Goal: Transaction & Acquisition: Subscribe to service/newsletter

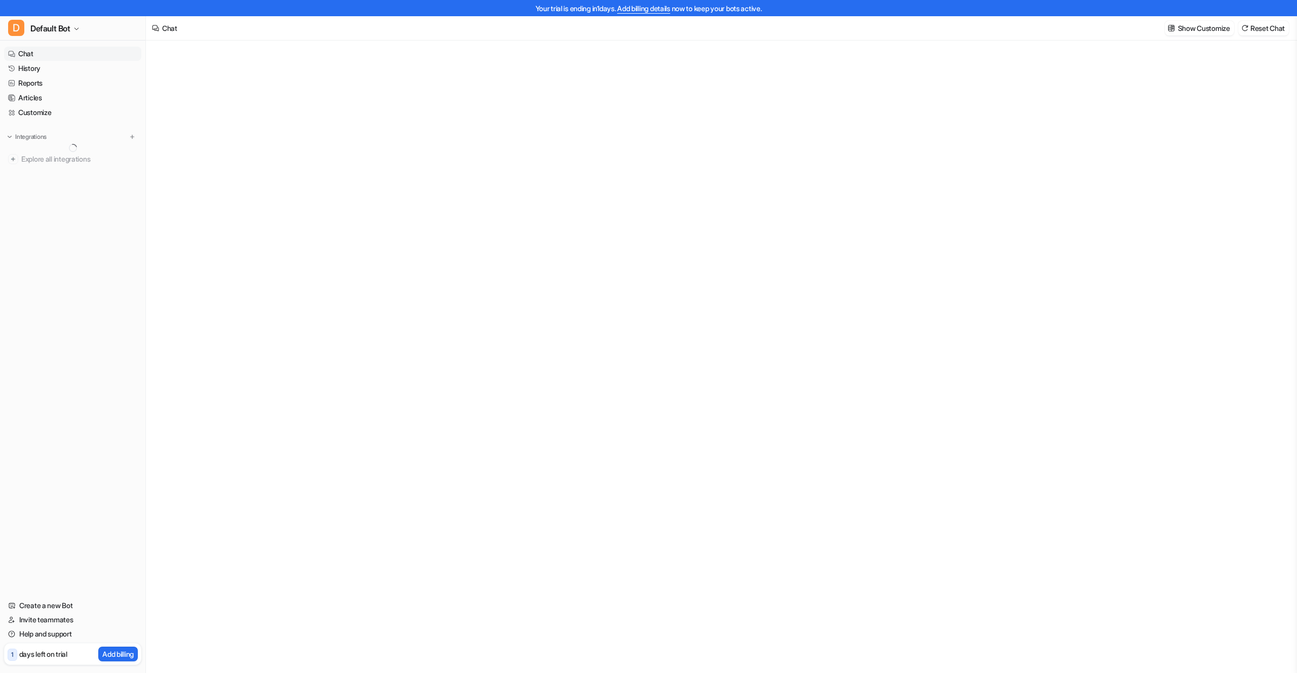
type textarea "**********"
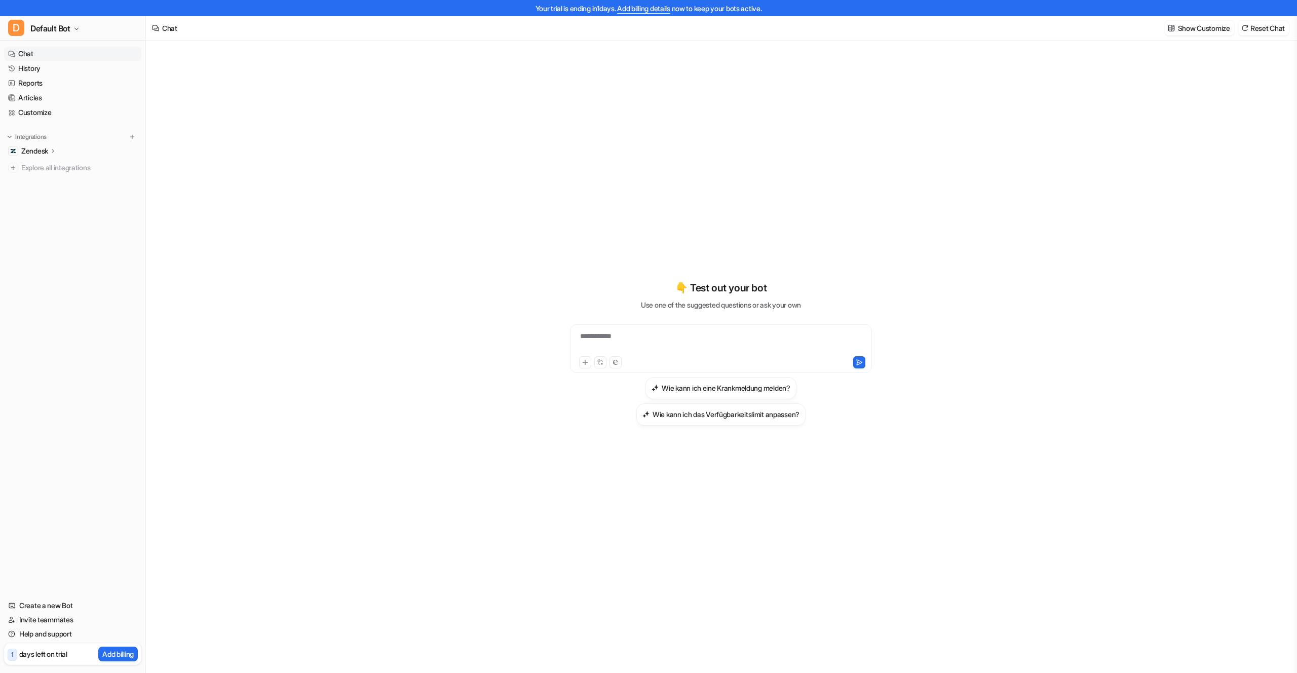
click at [643, 11] on link "Add billing details" at bounding box center [643, 8] width 53 height 9
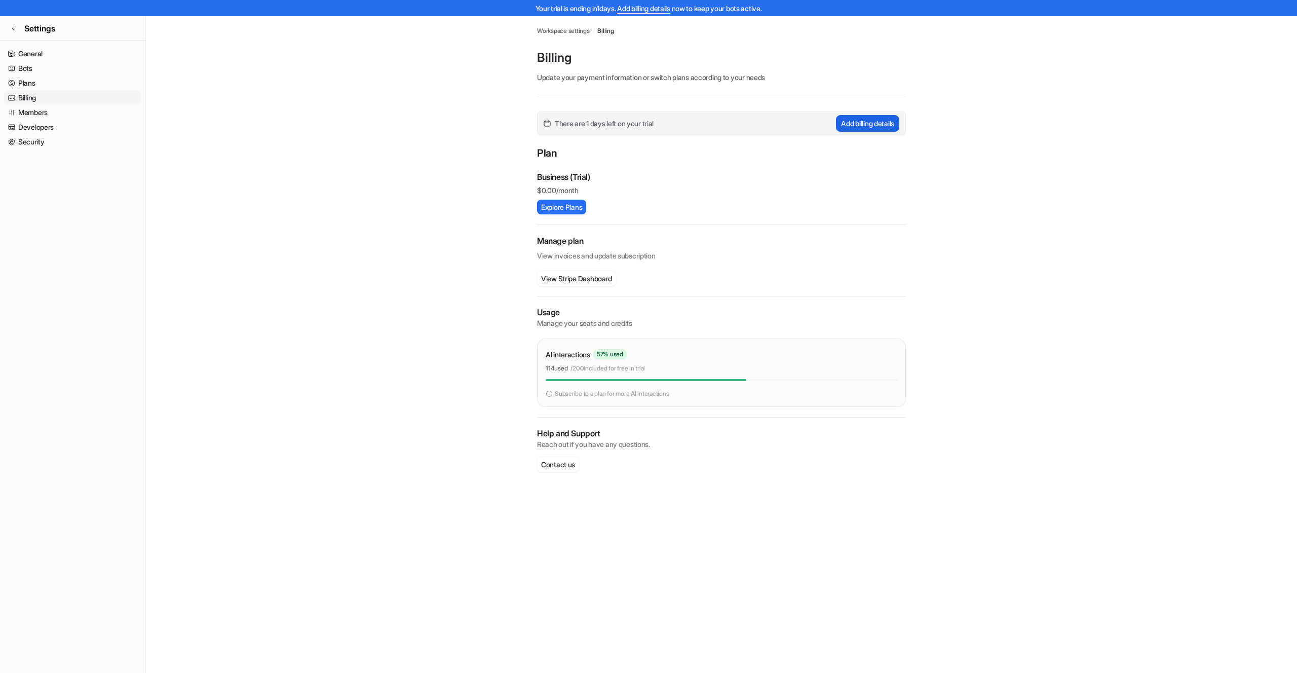
click at [875, 123] on button "Add billing details" at bounding box center [867, 123] width 63 height 17
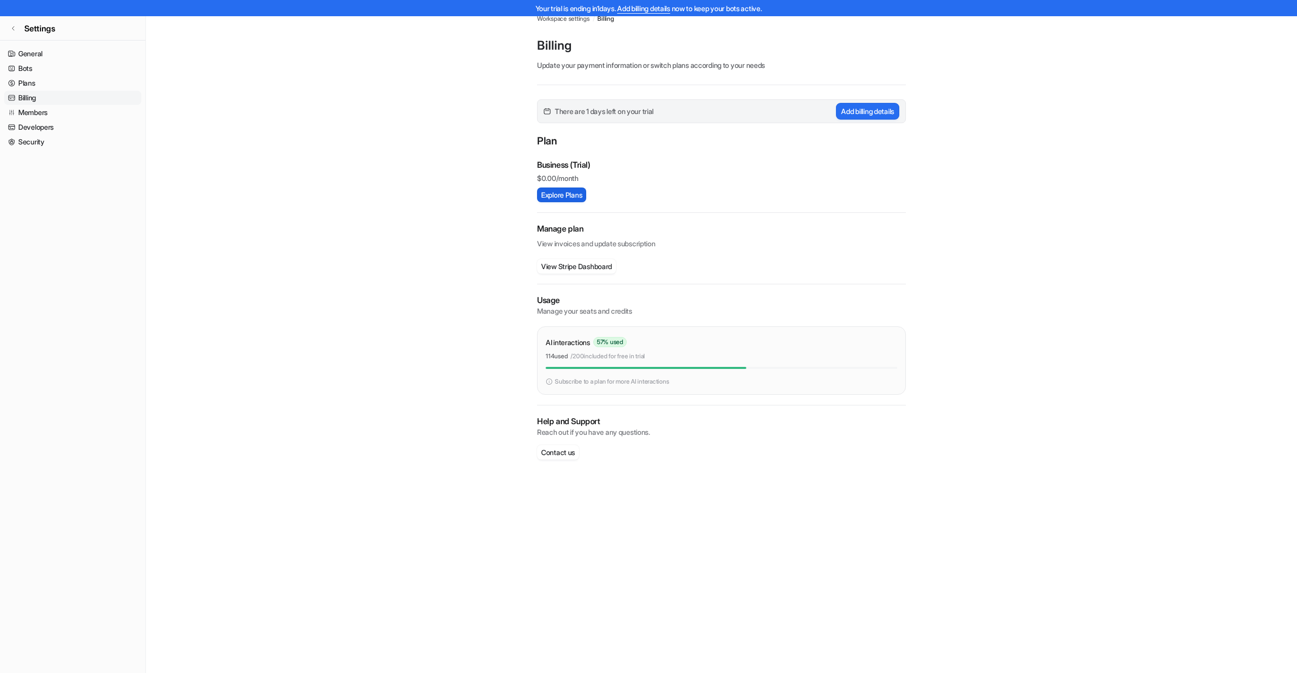
click at [561, 194] on button "Explore Plans" at bounding box center [561, 194] width 49 height 15
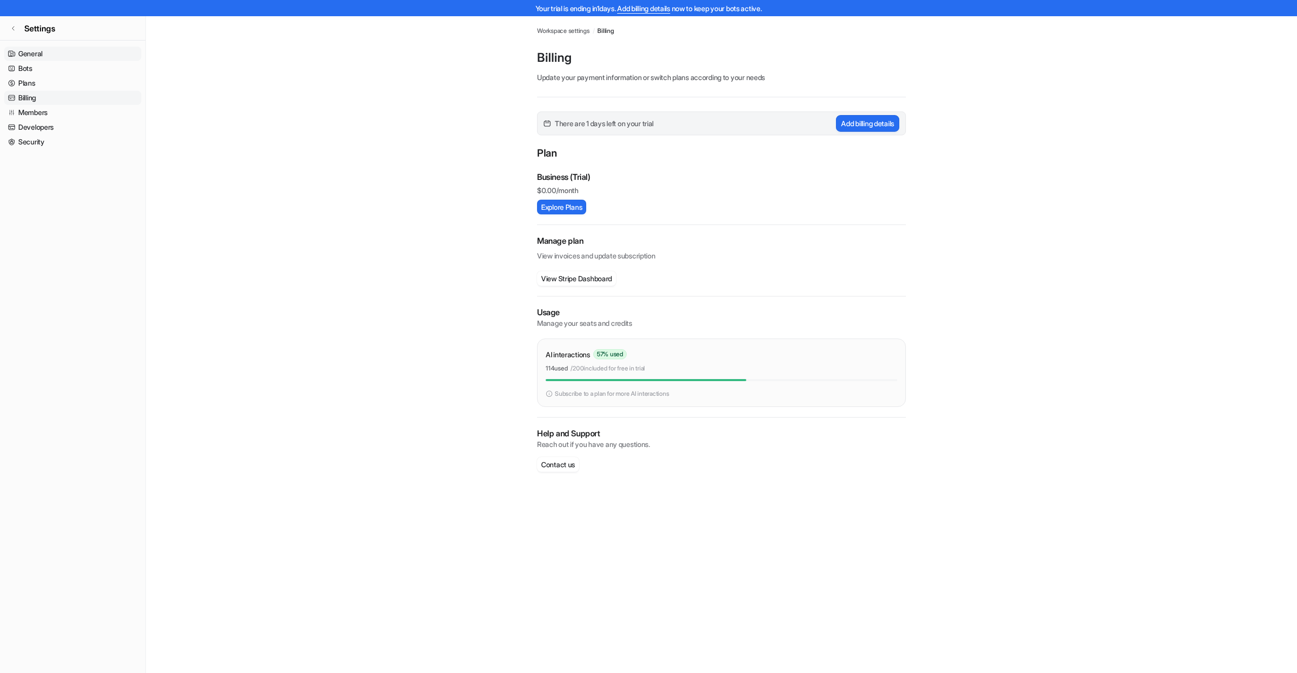
click at [35, 57] on link "General" at bounding box center [72, 54] width 137 height 14
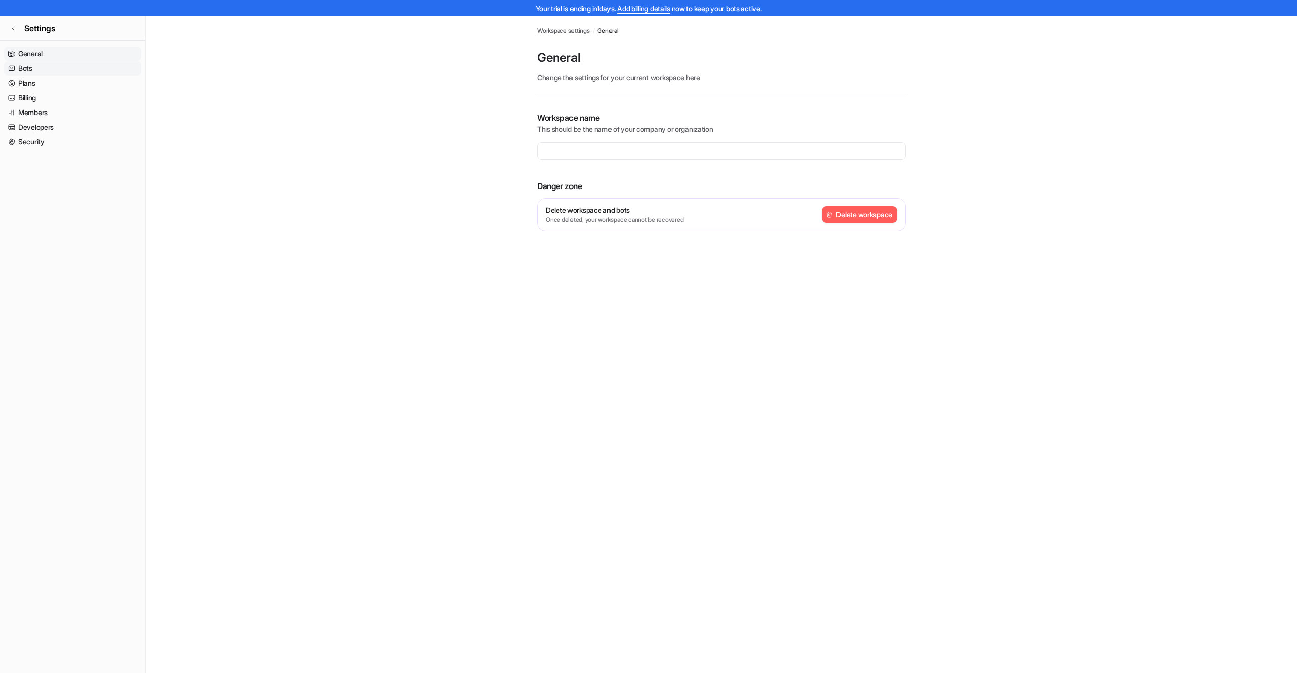
type input "**********"
click at [28, 70] on link "Bots" at bounding box center [72, 68] width 137 height 14
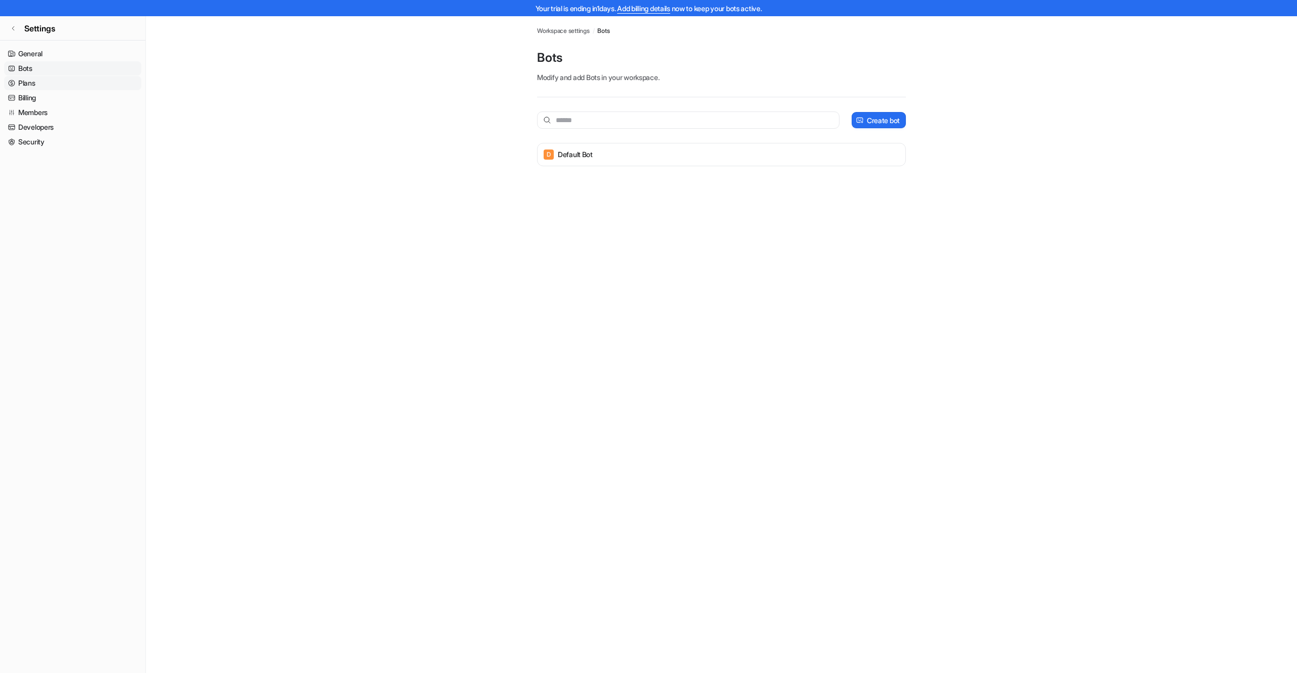
click at [27, 83] on link "Plans" at bounding box center [72, 83] width 137 height 14
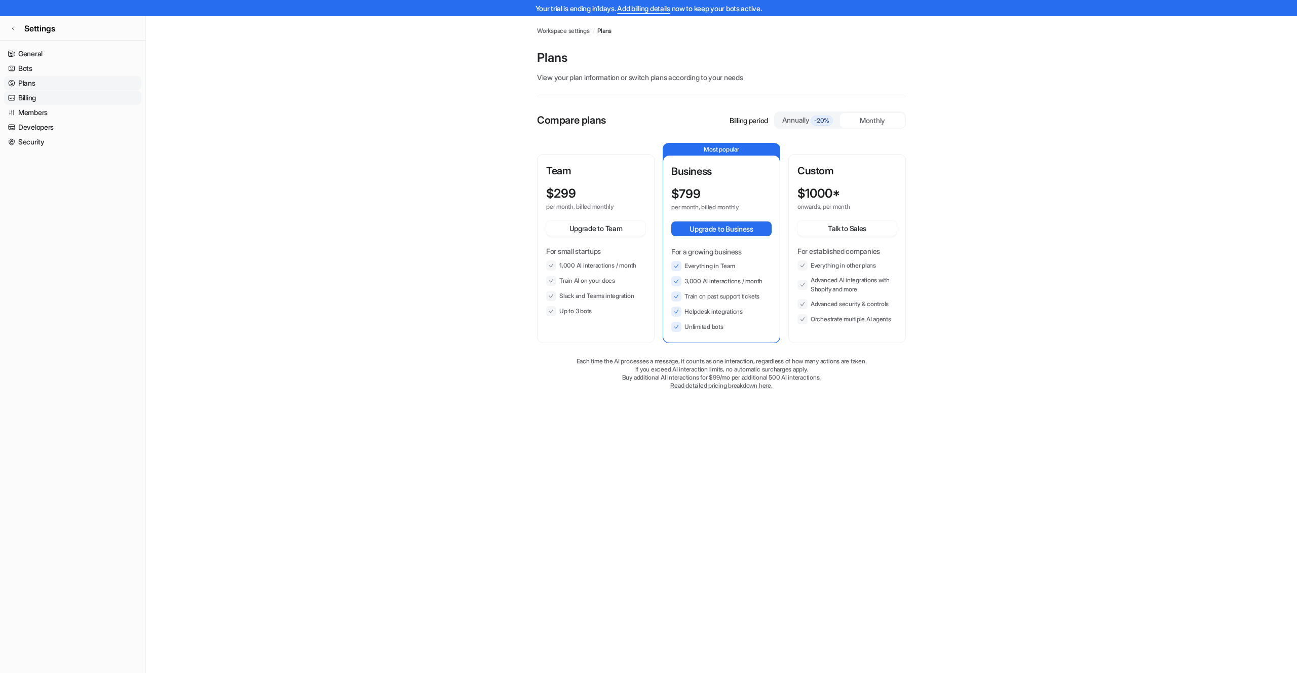
click at [26, 96] on link "Billing" at bounding box center [72, 98] width 137 height 14
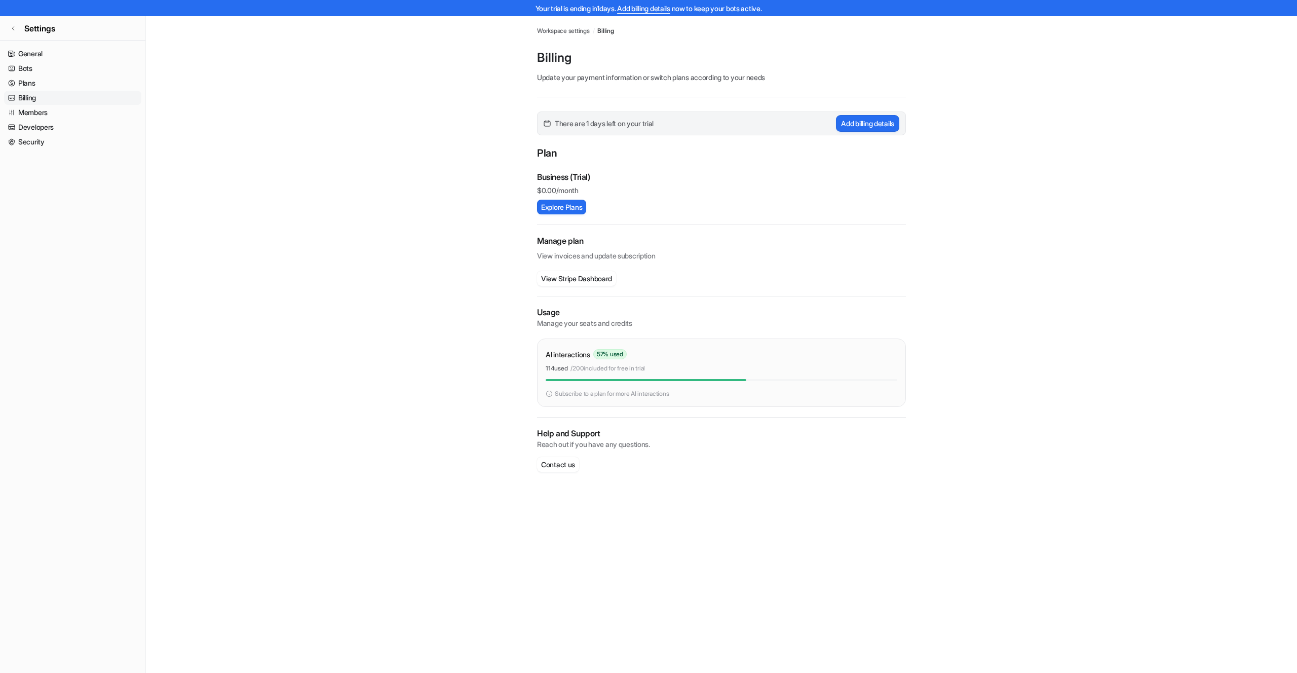
click at [36, 103] on link "Billing" at bounding box center [72, 98] width 137 height 14
click at [34, 111] on link "Members" at bounding box center [72, 112] width 137 height 14
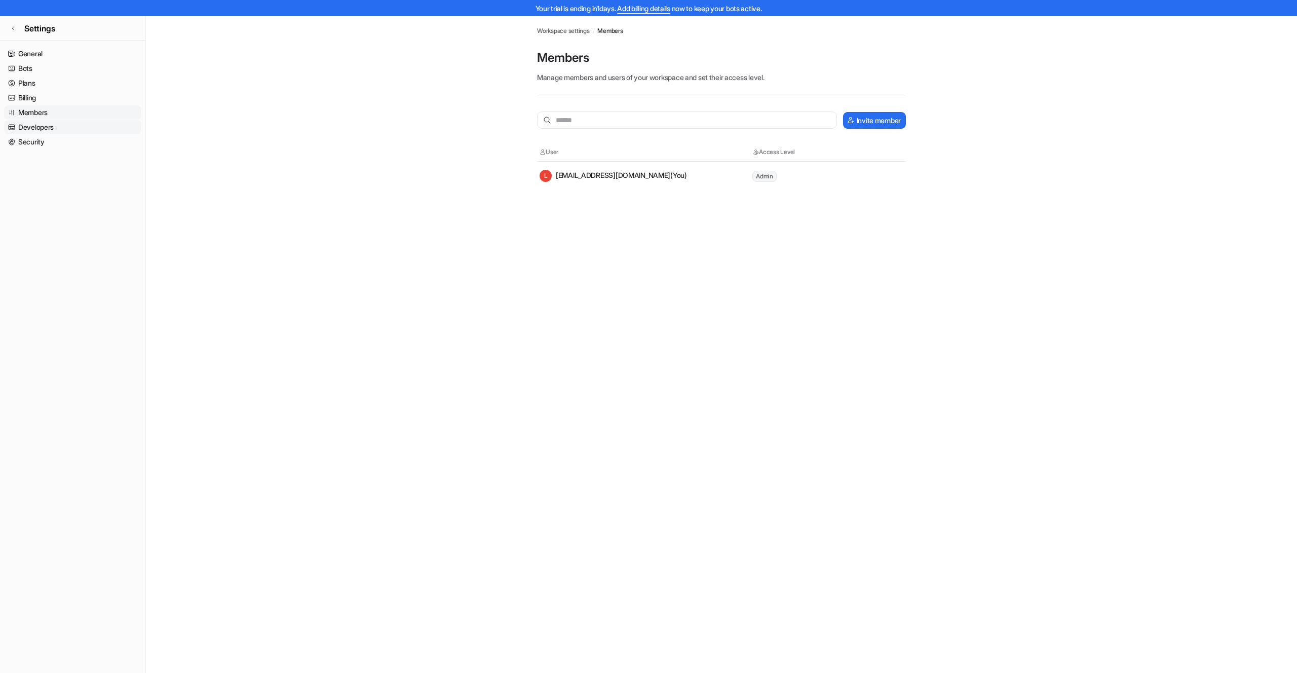
click at [34, 127] on link "Developers" at bounding box center [72, 127] width 137 height 14
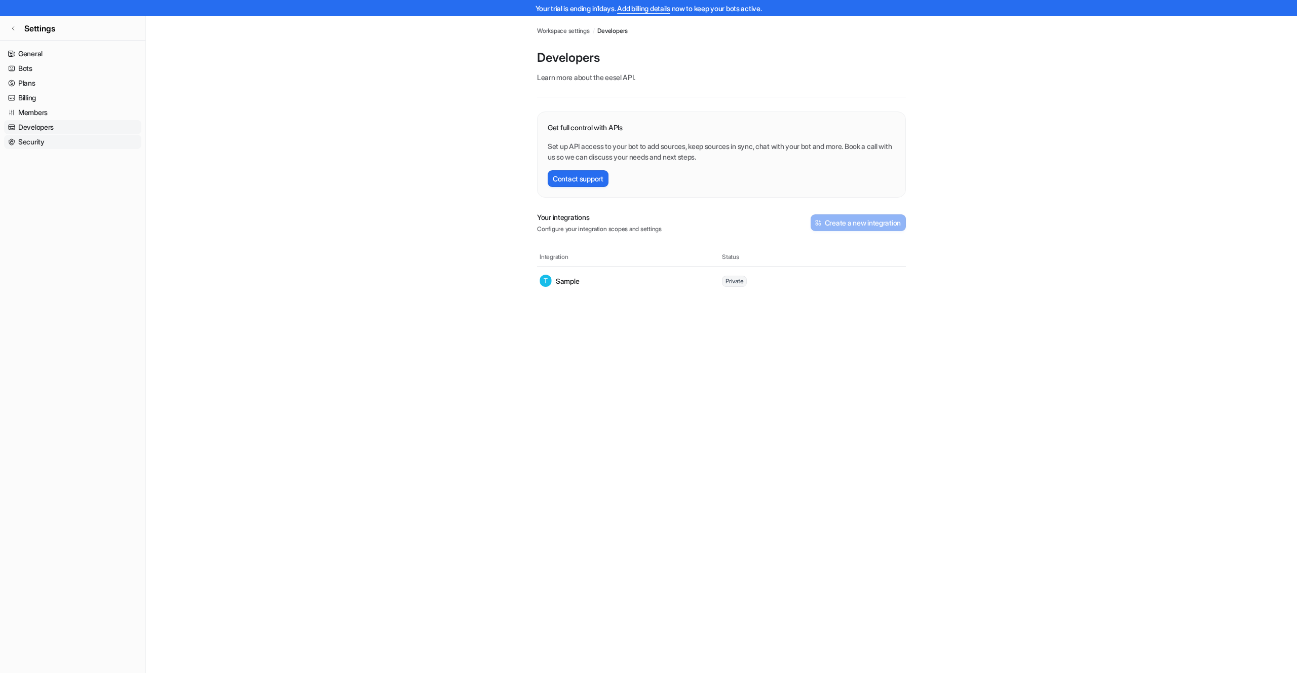
click at [30, 139] on link "Security" at bounding box center [72, 142] width 137 height 14
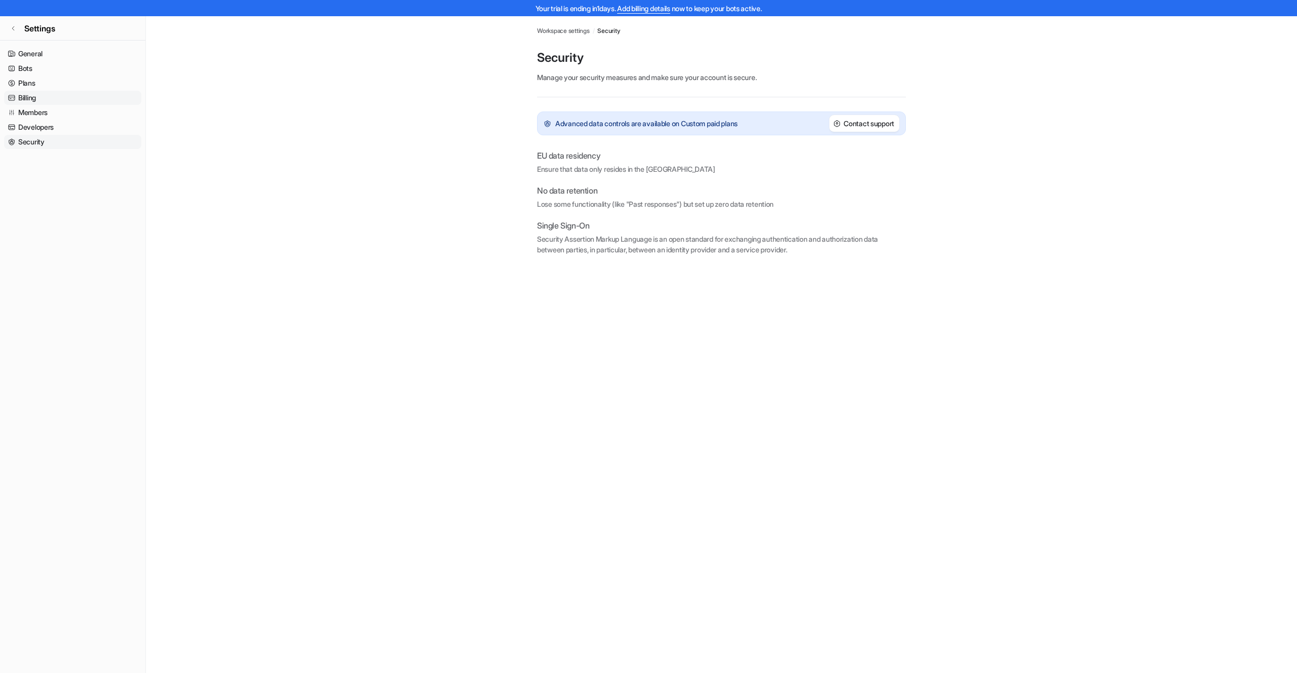
click at [34, 96] on link "Billing" at bounding box center [72, 98] width 137 height 14
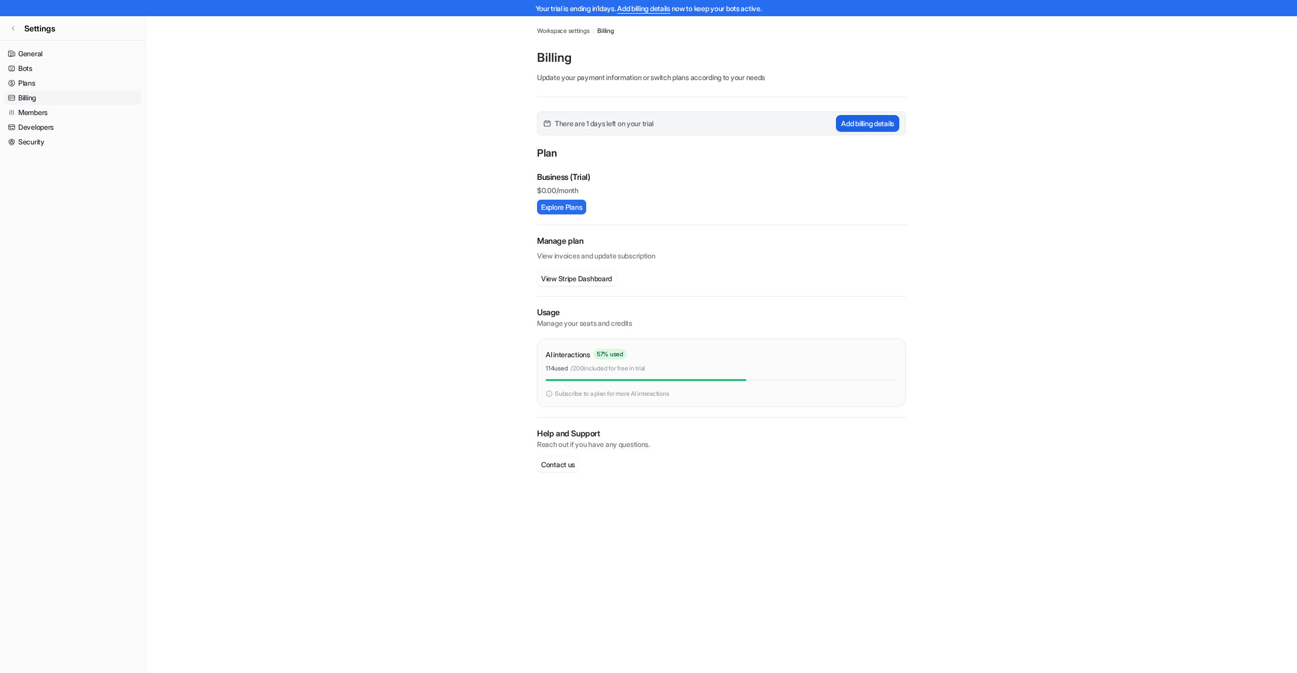
click at [868, 125] on button "Add billing details" at bounding box center [867, 123] width 63 height 17
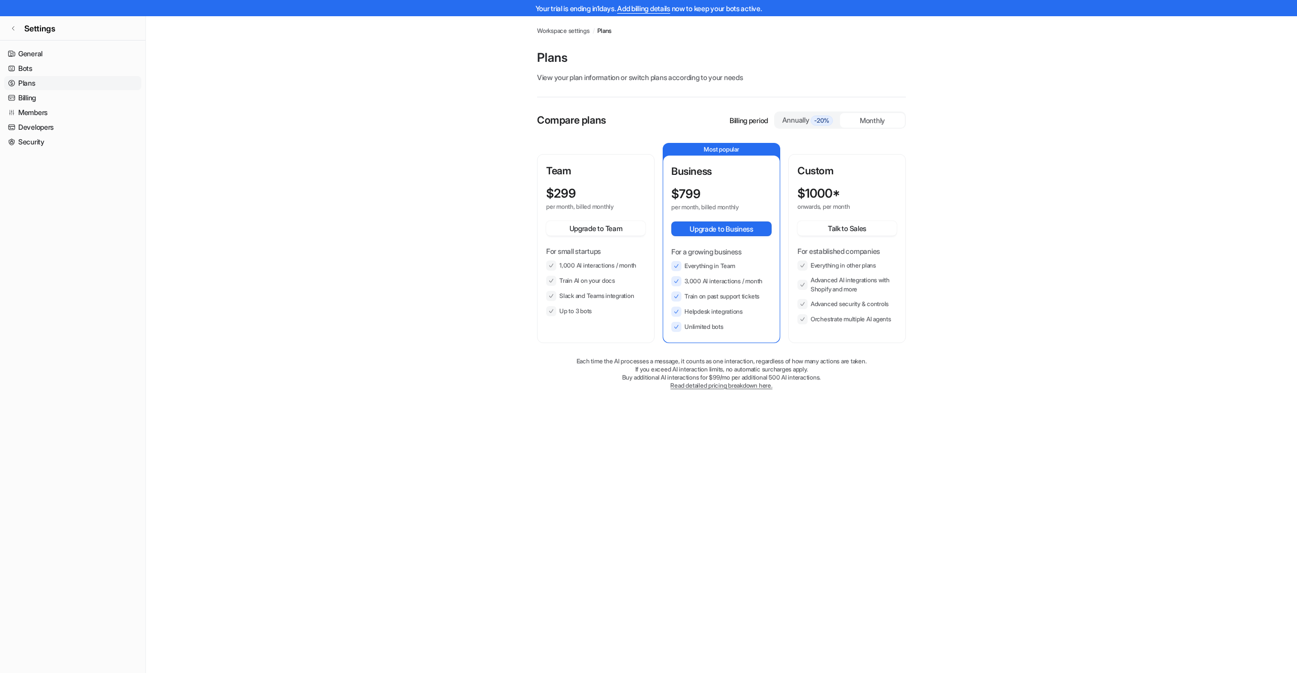
scroll to position [1, 0]
click at [609, 168] on p "Team" at bounding box center [595, 170] width 99 height 15
click at [727, 229] on button "Upgrade to Business" at bounding box center [721, 227] width 100 height 15
click at [25, 96] on link "Billing" at bounding box center [72, 98] width 137 height 14
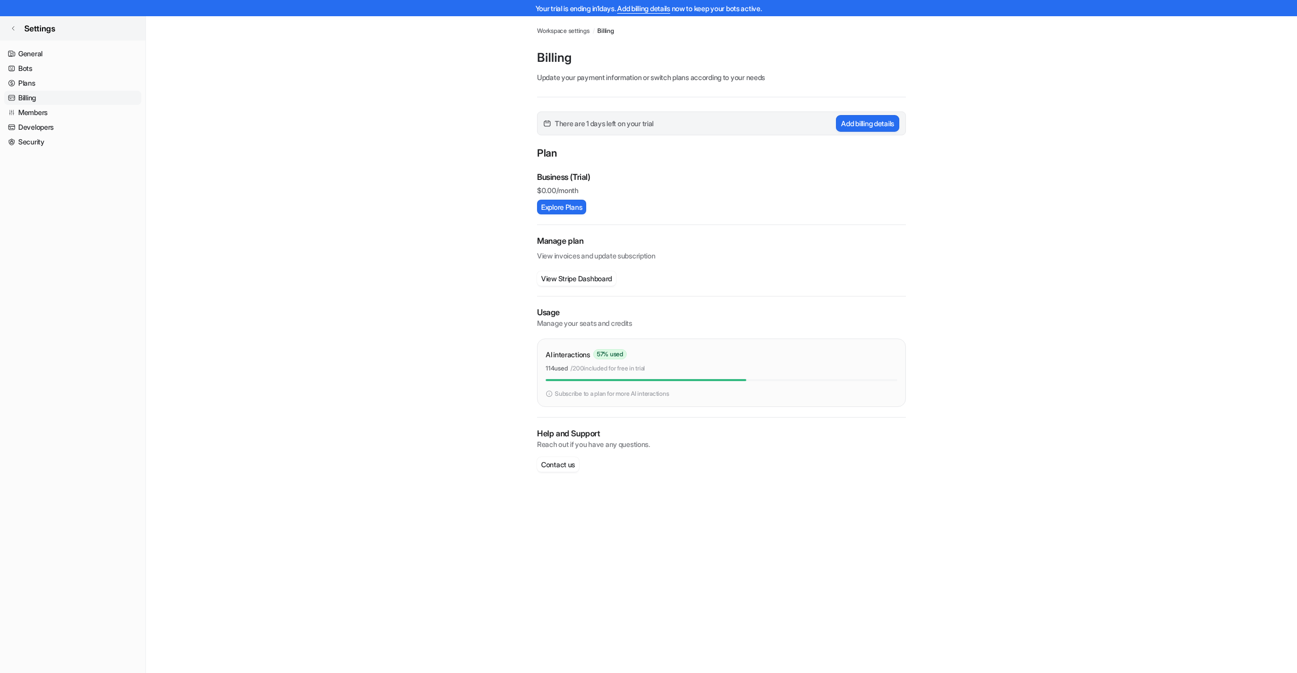
click at [31, 27] on span "Settings" at bounding box center [39, 28] width 31 height 12
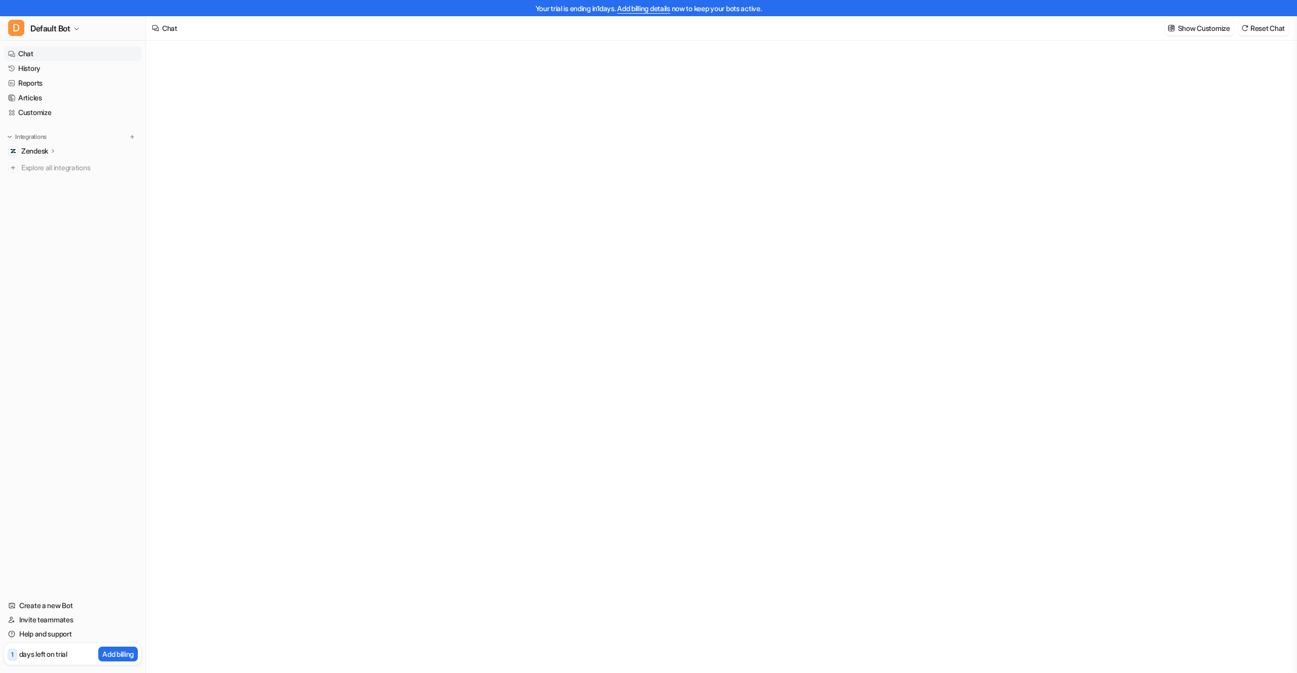
type textarea "**********"
click at [57, 634] on link "Help and support" at bounding box center [72, 634] width 137 height 14
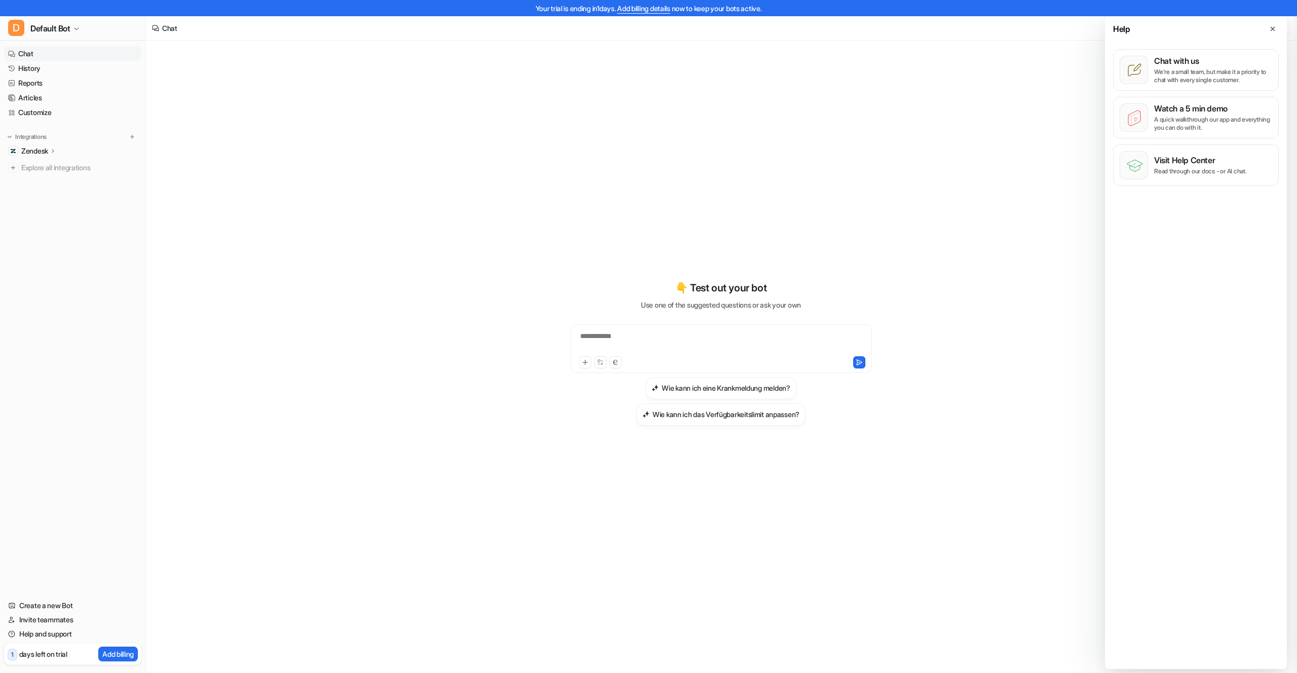
scroll to position [16, 0]
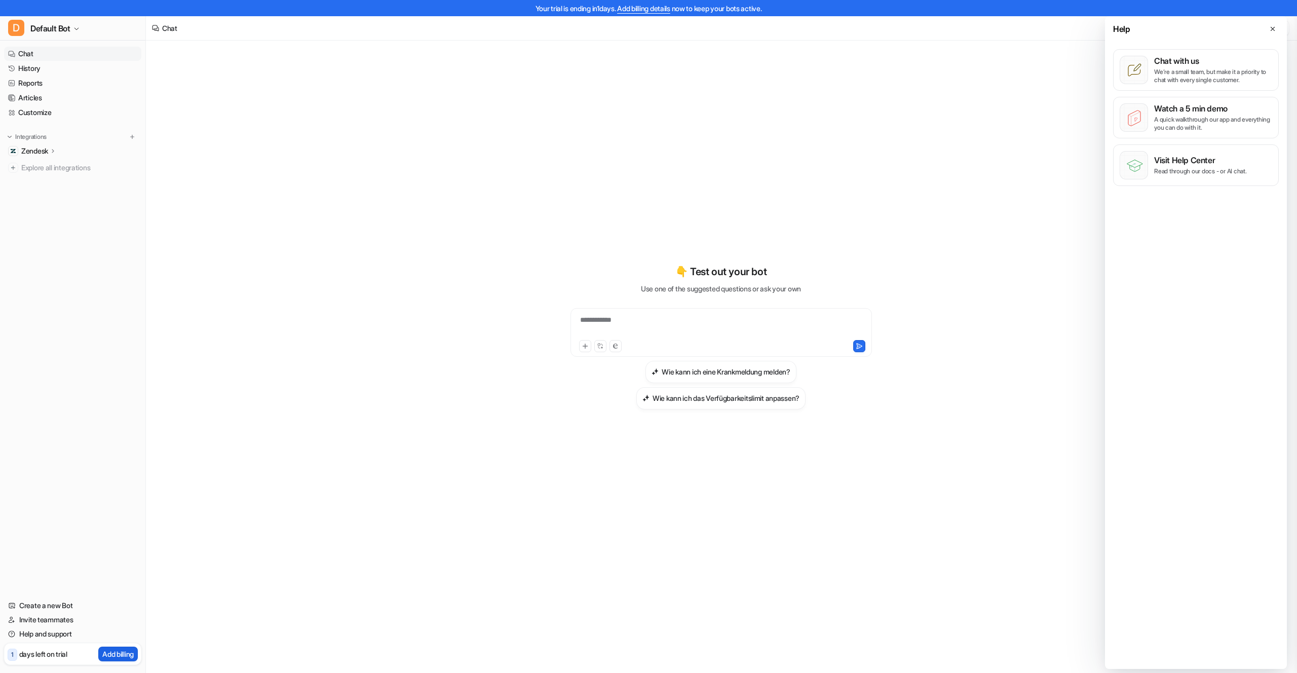
click at [124, 652] on p "Add billing" at bounding box center [117, 653] width 31 height 11
